Goal: Navigation & Orientation: Find specific page/section

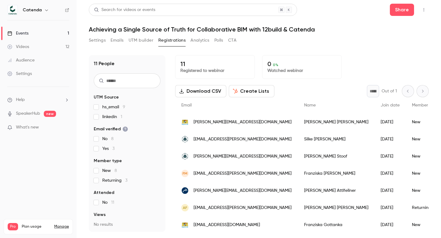
click at [203, 40] on button "Analytics" at bounding box center [199, 40] width 19 height 10
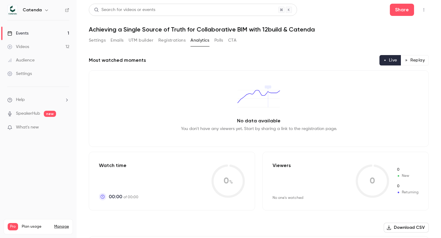
click at [171, 42] on button "Registrations" at bounding box center [171, 40] width 27 height 10
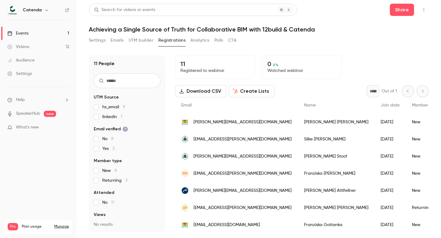
click at [36, 51] on link "Videos 12" at bounding box center [38, 46] width 76 height 13
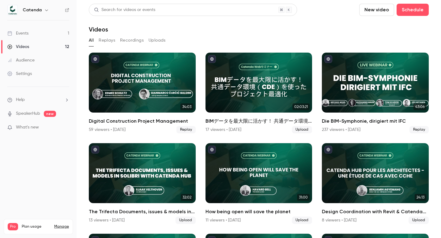
click at [37, 33] on link "Events 1" at bounding box center [38, 33] width 76 height 13
